Goal: Task Accomplishment & Management: Manage account settings

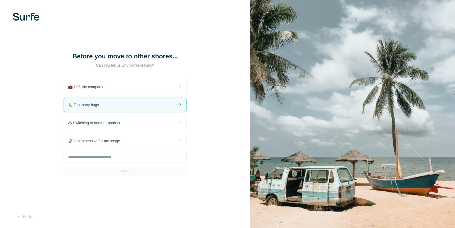
click at [161, 100] on div "🐛 Too many bugs" at bounding box center [125, 105] width 122 height 14
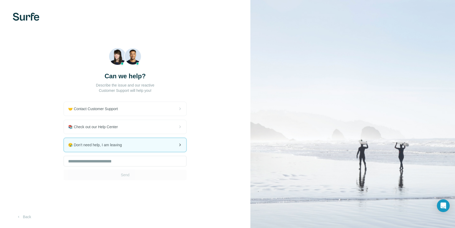
click at [156, 139] on div "😪 Don't need help, I am leaving" at bounding box center [125, 145] width 122 height 14
